Goal: Find contact information

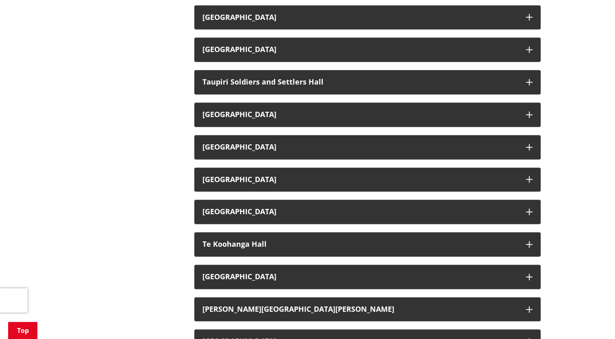
scroll to position [1140, 0]
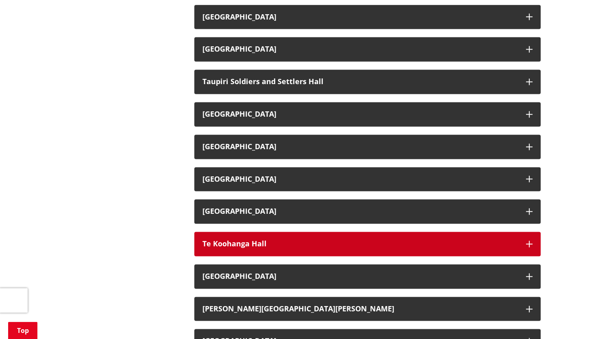
click at [276, 236] on button "Te Koohanga Hall" at bounding box center [367, 244] width 346 height 24
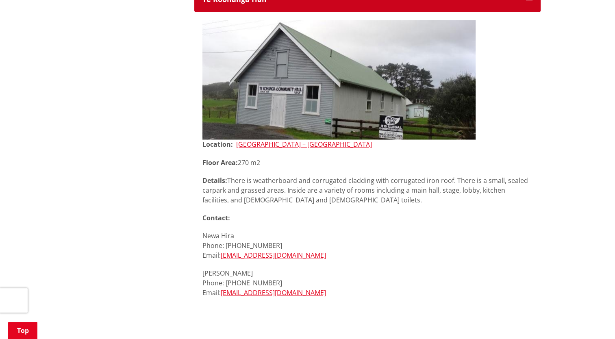
scroll to position [1385, 0]
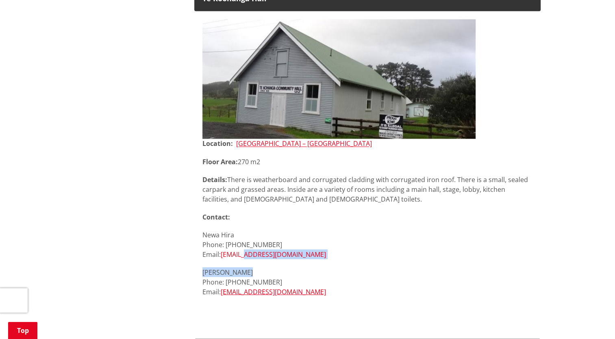
drag, startPoint x: 322, startPoint y: 259, endPoint x: 248, endPoint y: 254, distance: 74.1
click at [248, 254] on div "Location: [GEOGRAPHIC_DATA] – [GEOGRAPHIC_DATA] Area: 270 m2 Details: There is …" at bounding box center [367, 226] width 330 height 175
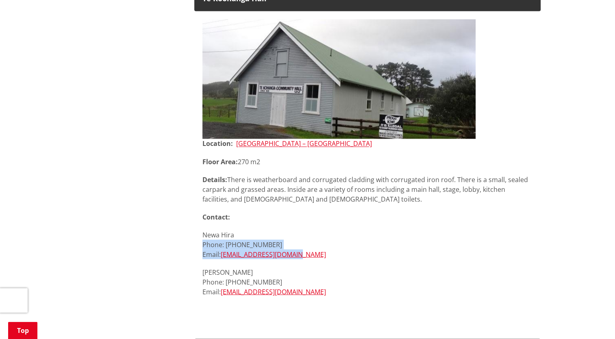
drag, startPoint x: 248, startPoint y: 254, endPoint x: 372, endPoint y: 249, distance: 123.6
click at [372, 249] on p "Newa Hira Phone: [PHONE_NUMBER] Email: [EMAIL_ADDRESS][DOMAIN_NAME]" at bounding box center [367, 244] width 330 height 29
click at [294, 257] on link "[EMAIL_ADDRESS][DOMAIN_NAME]" at bounding box center [273, 253] width 105 height 9
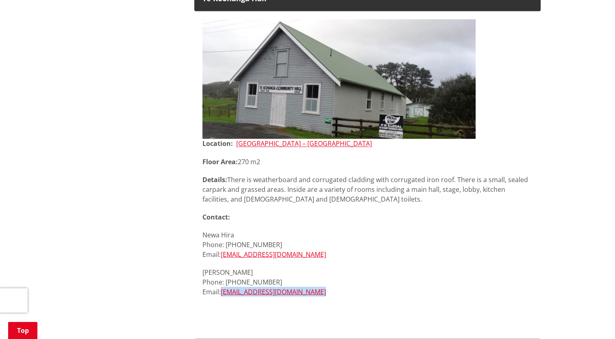
drag, startPoint x: 314, startPoint y: 299, endPoint x: 221, endPoint y: 293, distance: 93.2
click at [221, 293] on div "Location: [GEOGRAPHIC_DATA] – [GEOGRAPHIC_DATA] Area: 270 m2 Details: There is …" at bounding box center [367, 226] width 330 height 175
copy p "[EMAIL_ADDRESS][DOMAIN_NAME]"
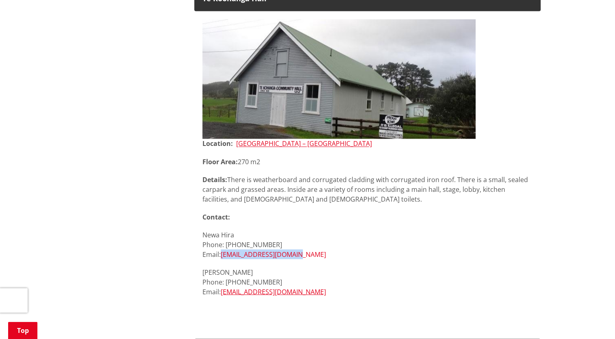
drag, startPoint x: 312, startPoint y: 256, endPoint x: 224, endPoint y: 253, distance: 88.2
click at [224, 253] on p "Newa Hira Phone: [PHONE_NUMBER] Email: [EMAIL_ADDRESS][DOMAIN_NAME]" at bounding box center [367, 244] width 330 height 29
copy link "[EMAIL_ADDRESS][DOMAIN_NAME]"
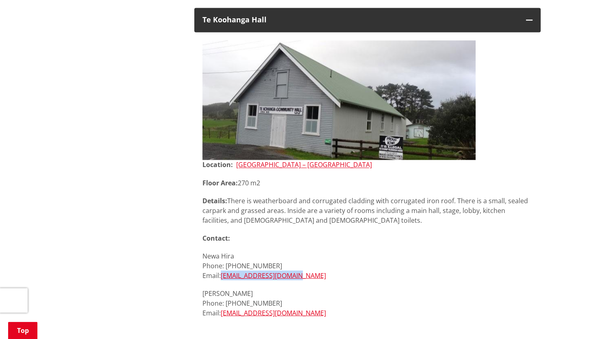
scroll to position [1363, 0]
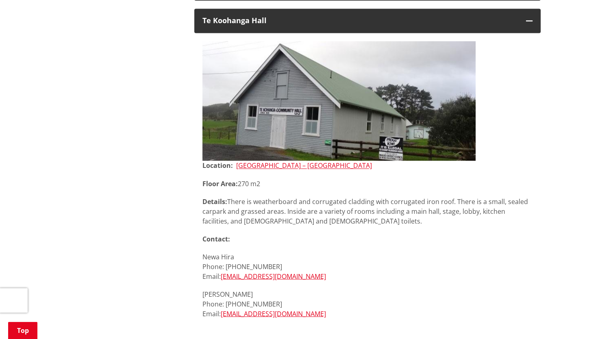
drag, startPoint x: 314, startPoint y: 276, endPoint x: 222, endPoint y: 276, distance: 91.8
click at [222, 276] on p "Newa Hira Phone: [PHONE_NUMBER] Email: [EMAIL_ADDRESS][DOMAIN_NAME]" at bounding box center [367, 265] width 330 height 29
copy link "[EMAIL_ADDRESS][DOMAIN_NAME]"
drag, startPoint x: 312, startPoint y: 315, endPoint x: 222, endPoint y: 313, distance: 90.6
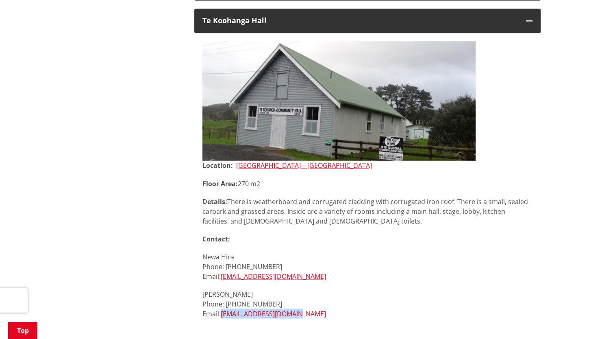
click at [222, 313] on p "[PERSON_NAME] Phone: [PHONE_NUMBER] Email: [EMAIL_ADDRESS][DOMAIN_NAME]" at bounding box center [367, 303] width 330 height 29
copy link "[EMAIL_ADDRESS][DOMAIN_NAME]"
